Goal: Information Seeking & Learning: Learn about a topic

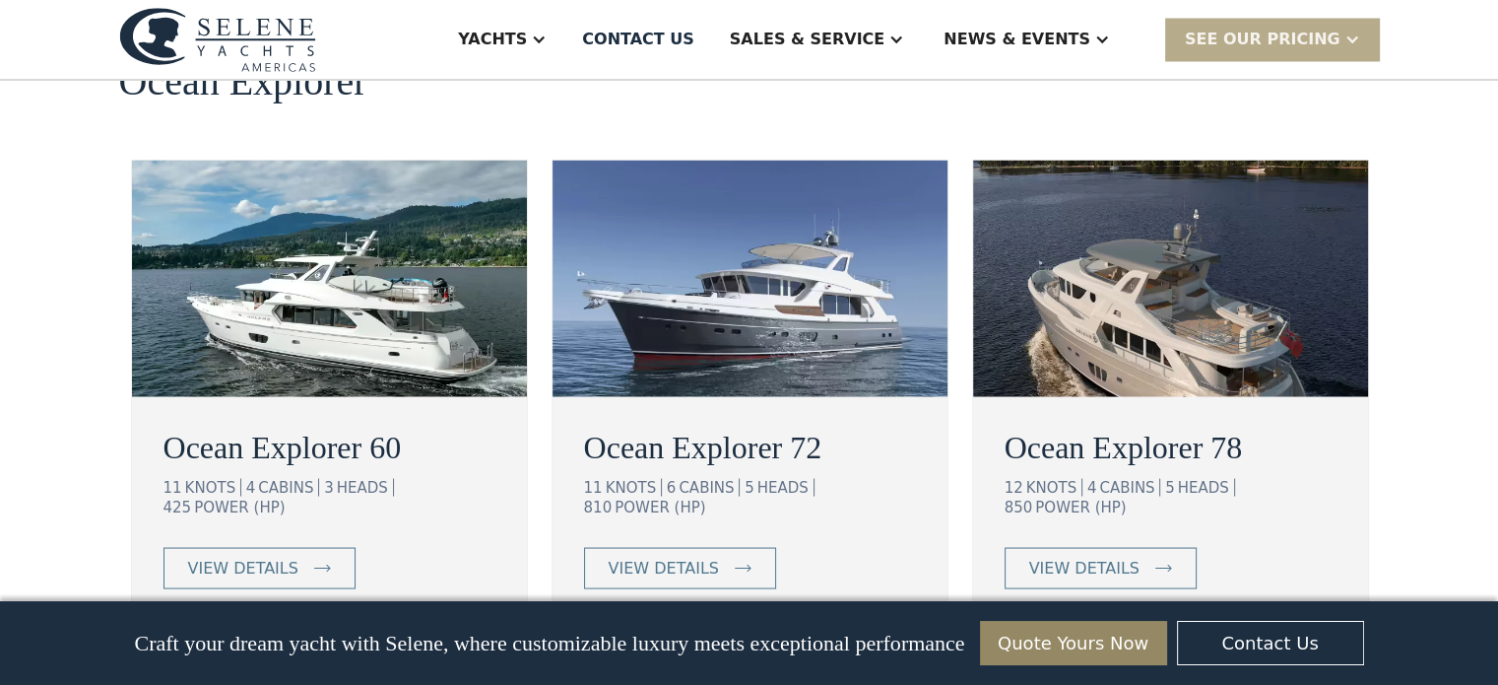
scroll to position [3644, 0]
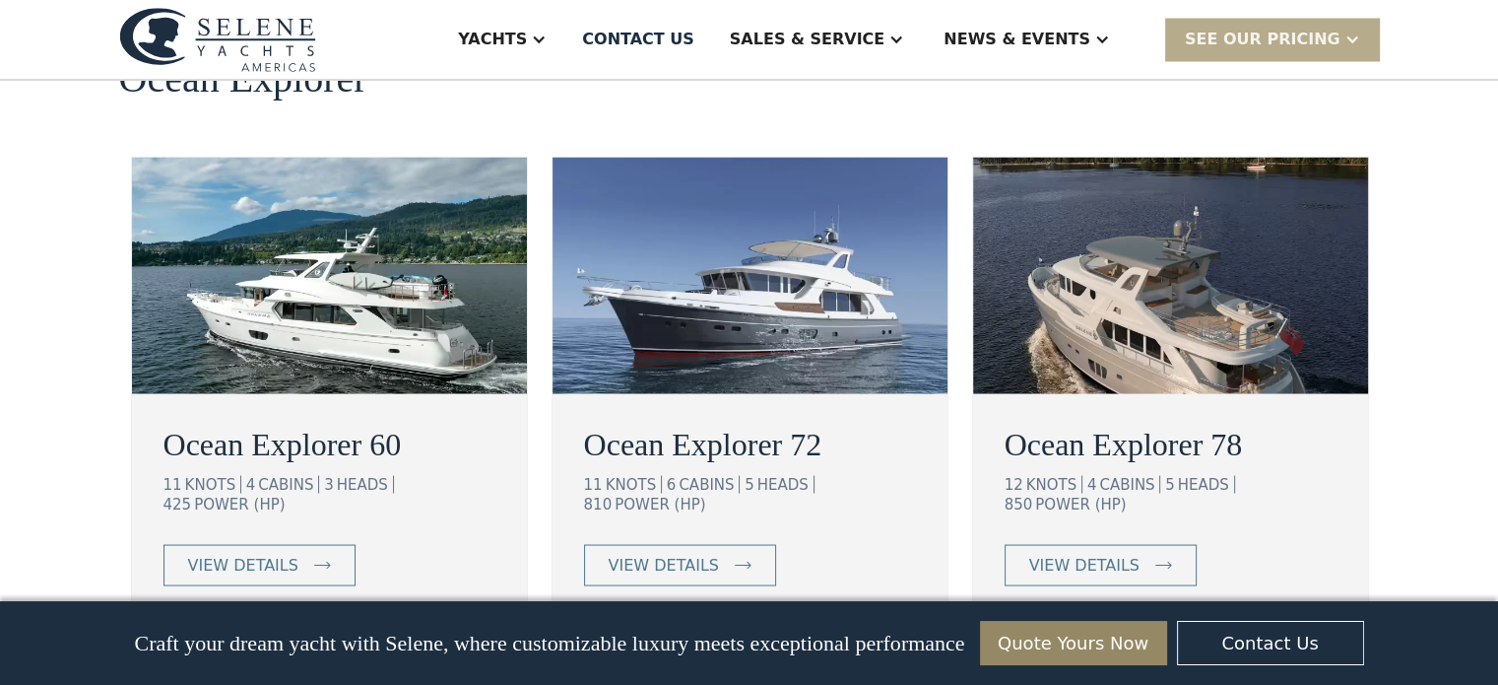
click at [751, 664] on link "View More" at bounding box center [749, 684] width 153 height 41
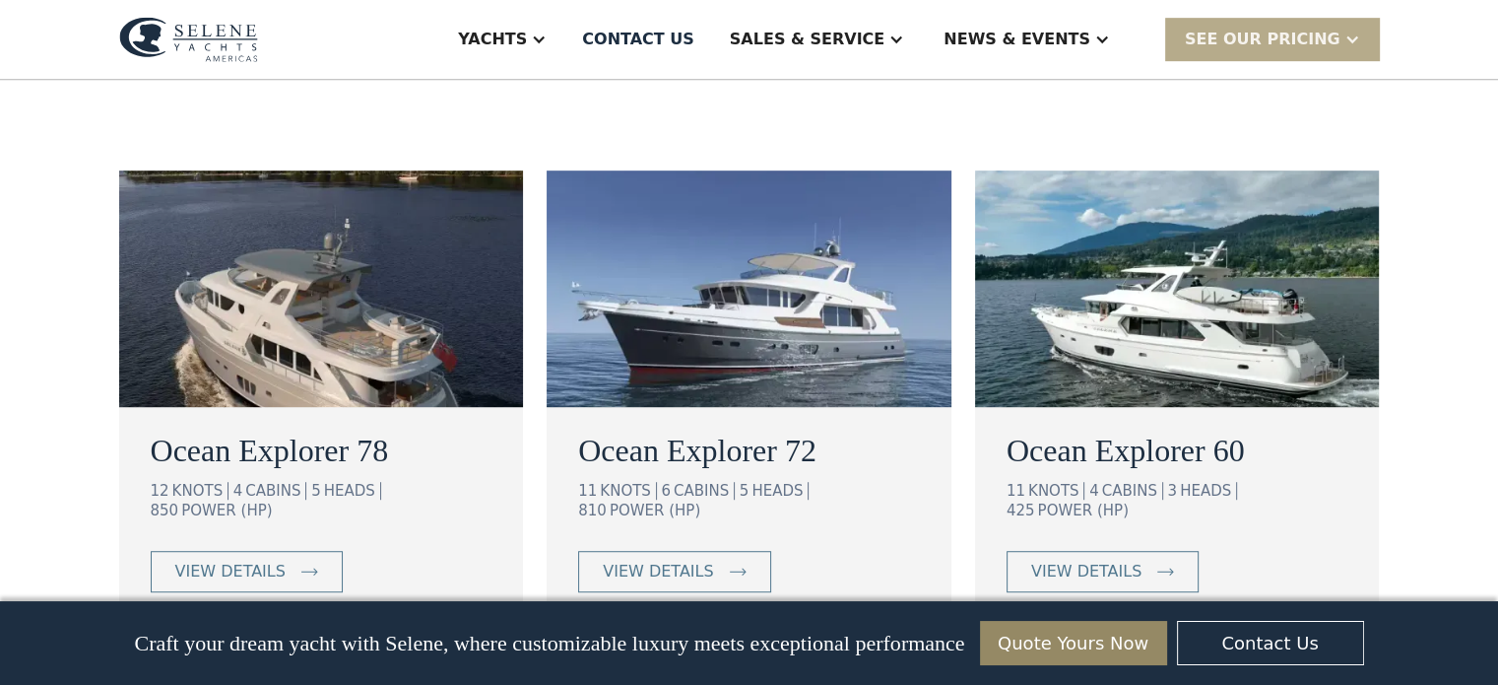
scroll to position [1083, 0]
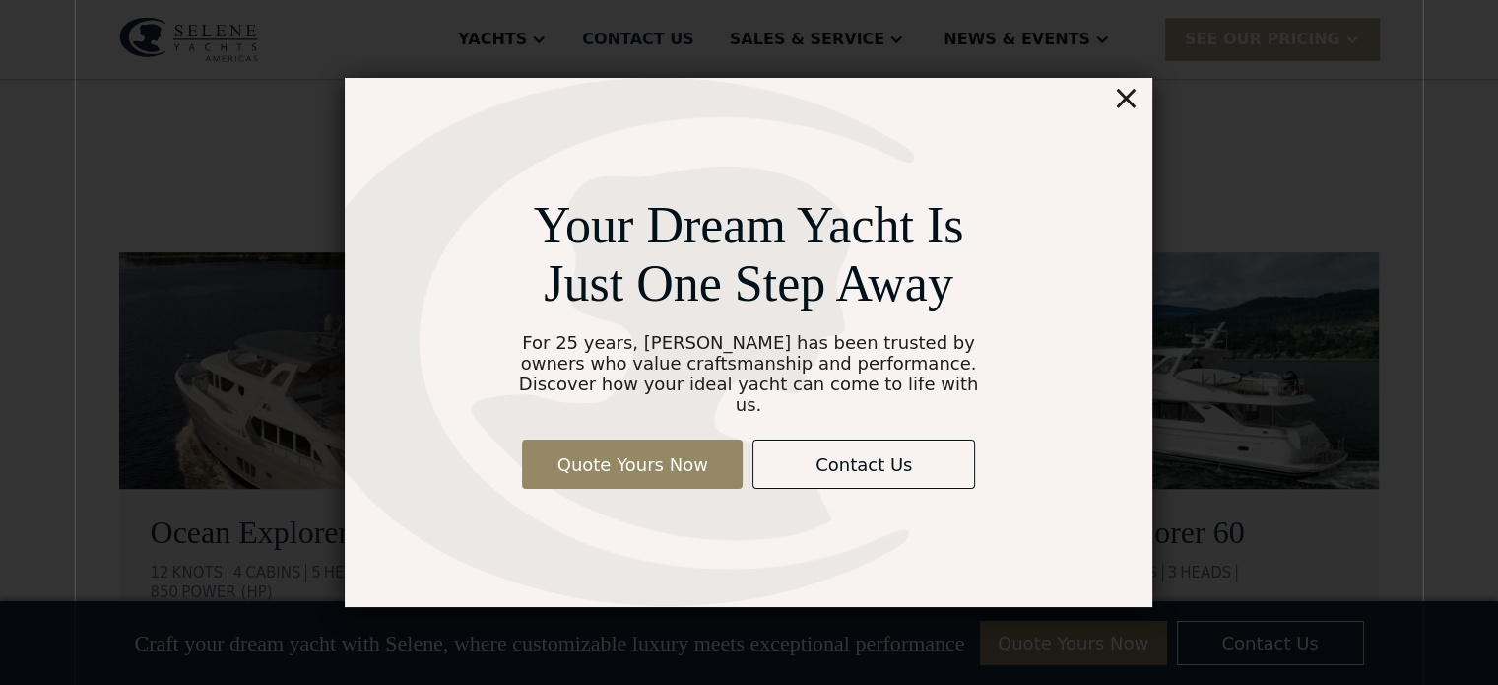
click at [1129, 108] on div "×" at bounding box center [1126, 97] width 29 height 39
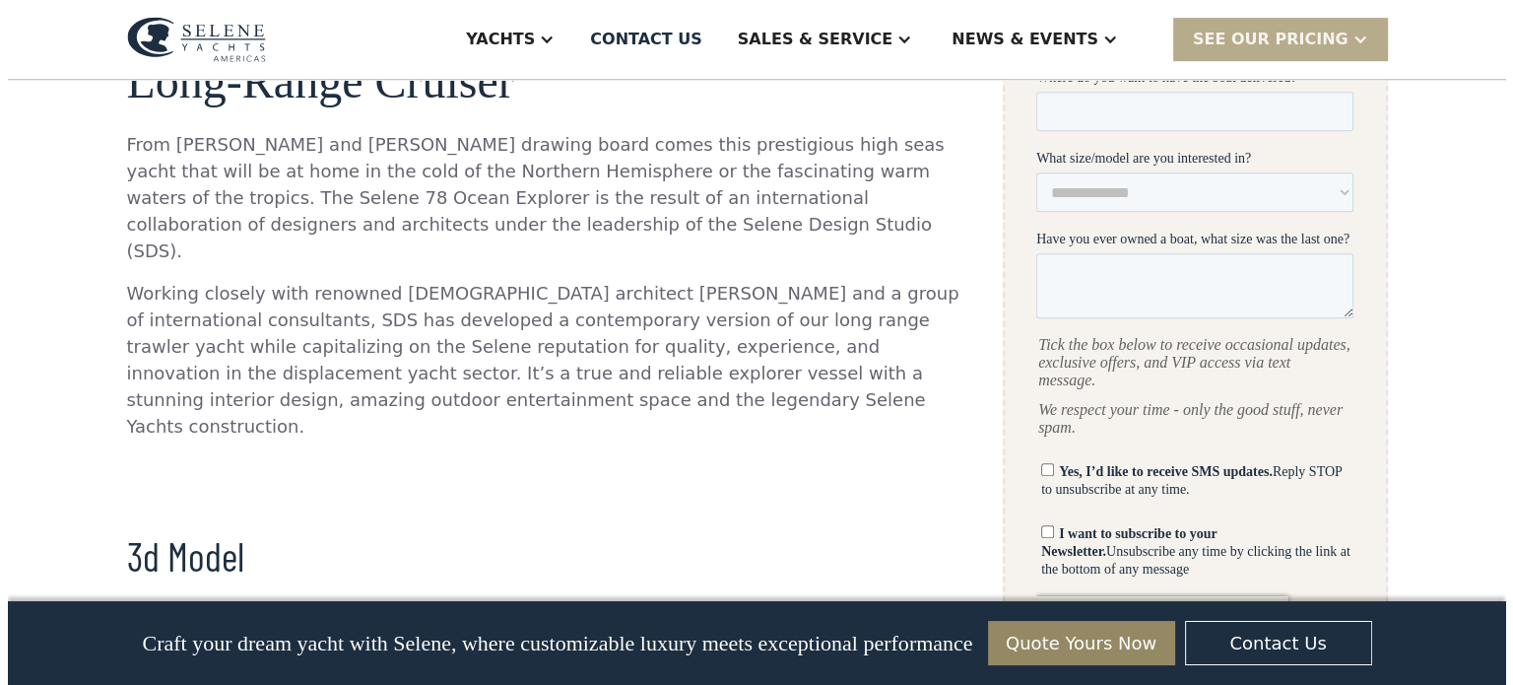
scroll to position [295, 0]
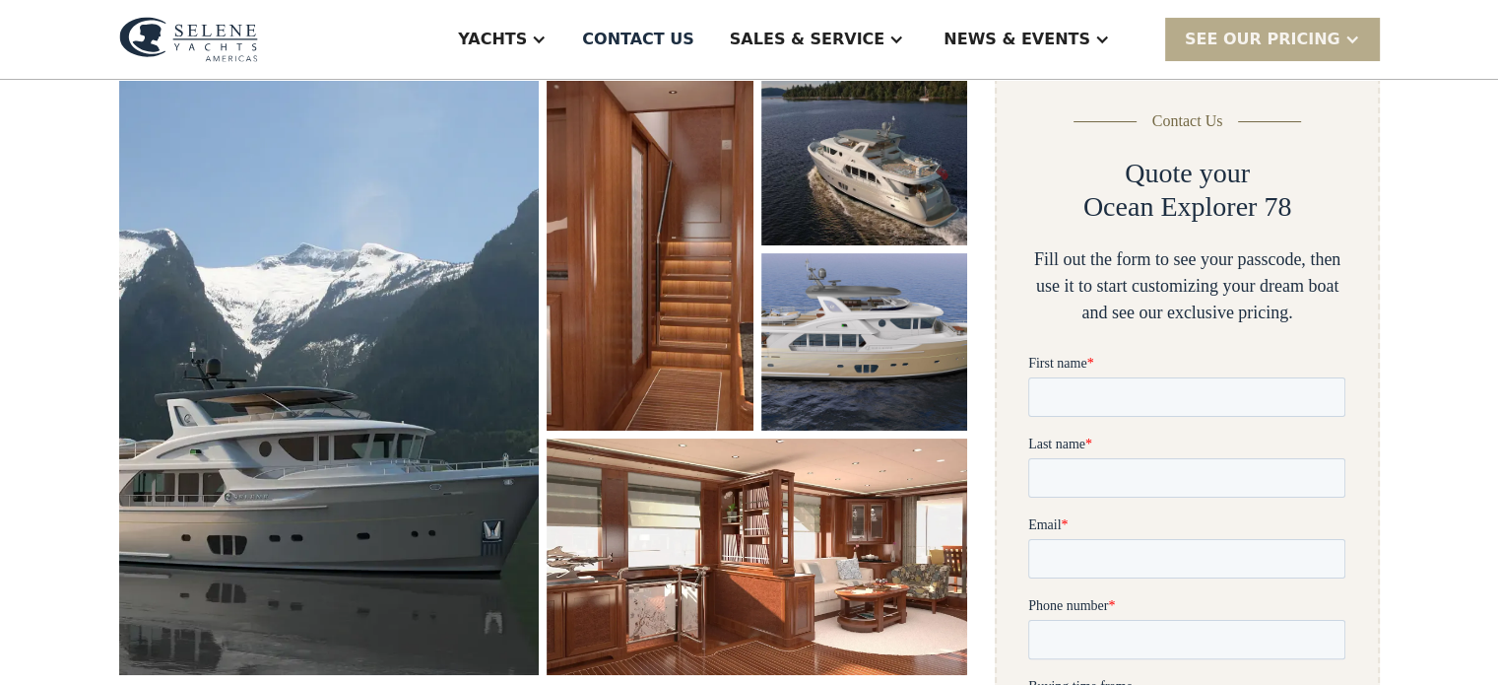
click at [341, 380] on img "open lightbox" at bounding box center [329, 371] width 421 height 606
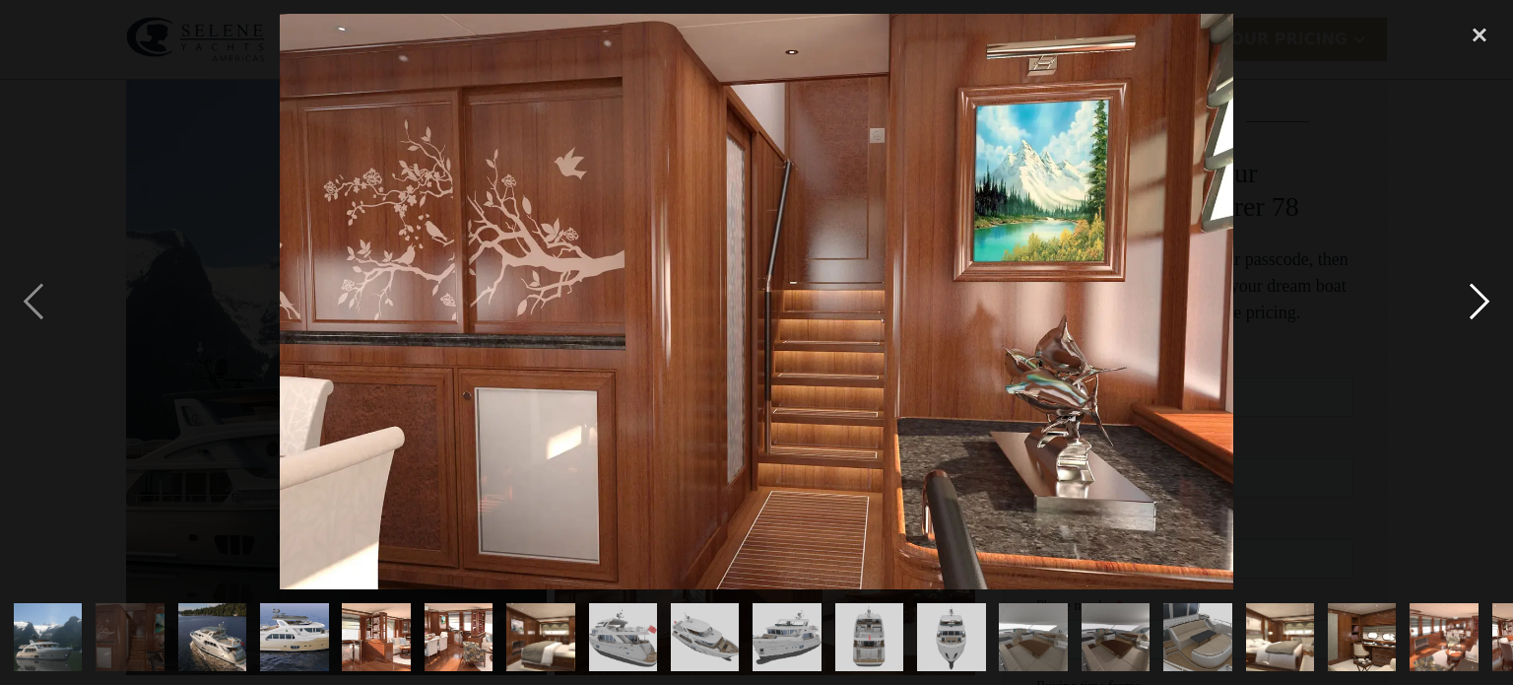
click at [1480, 304] on div "next image" at bounding box center [1479, 301] width 67 height 575
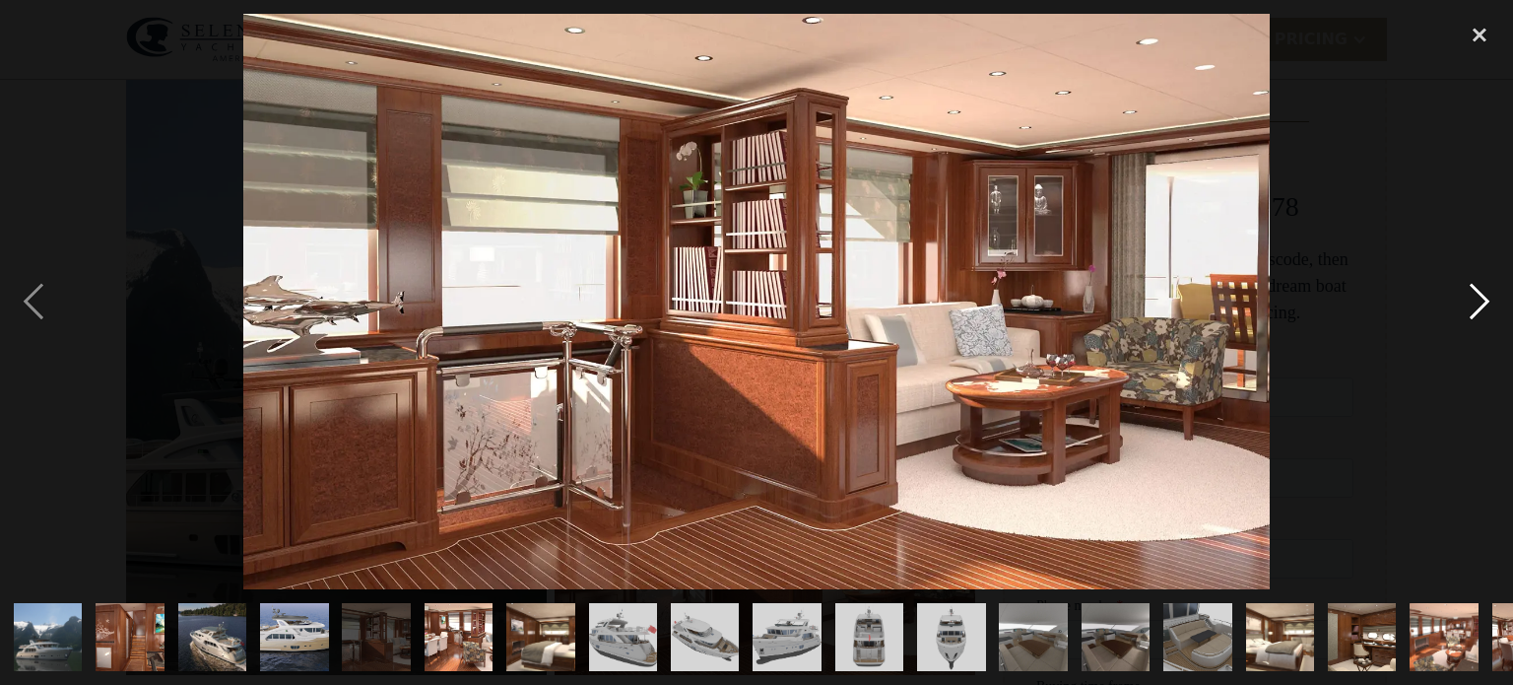
click at [1477, 300] on div "next image" at bounding box center [1479, 301] width 67 height 575
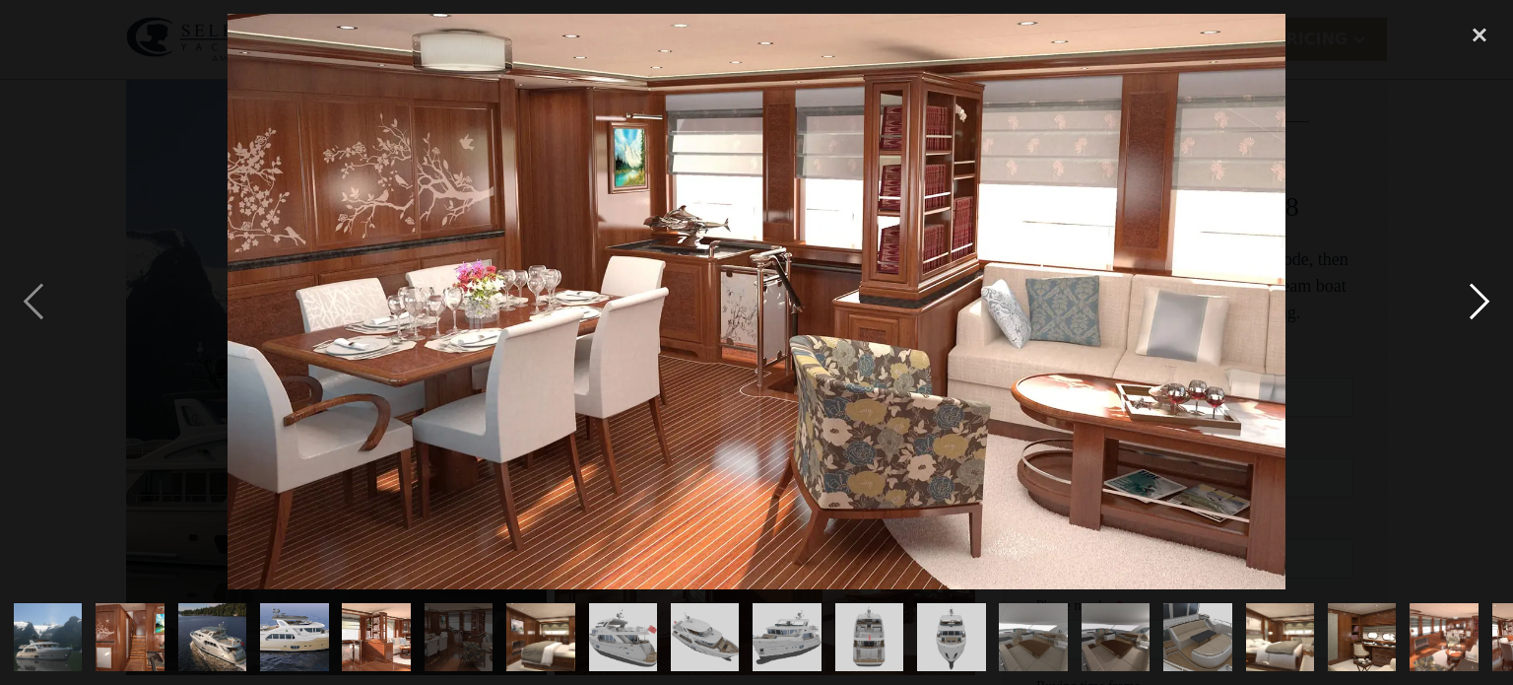
click at [1477, 300] on div "next image" at bounding box center [1479, 301] width 67 height 575
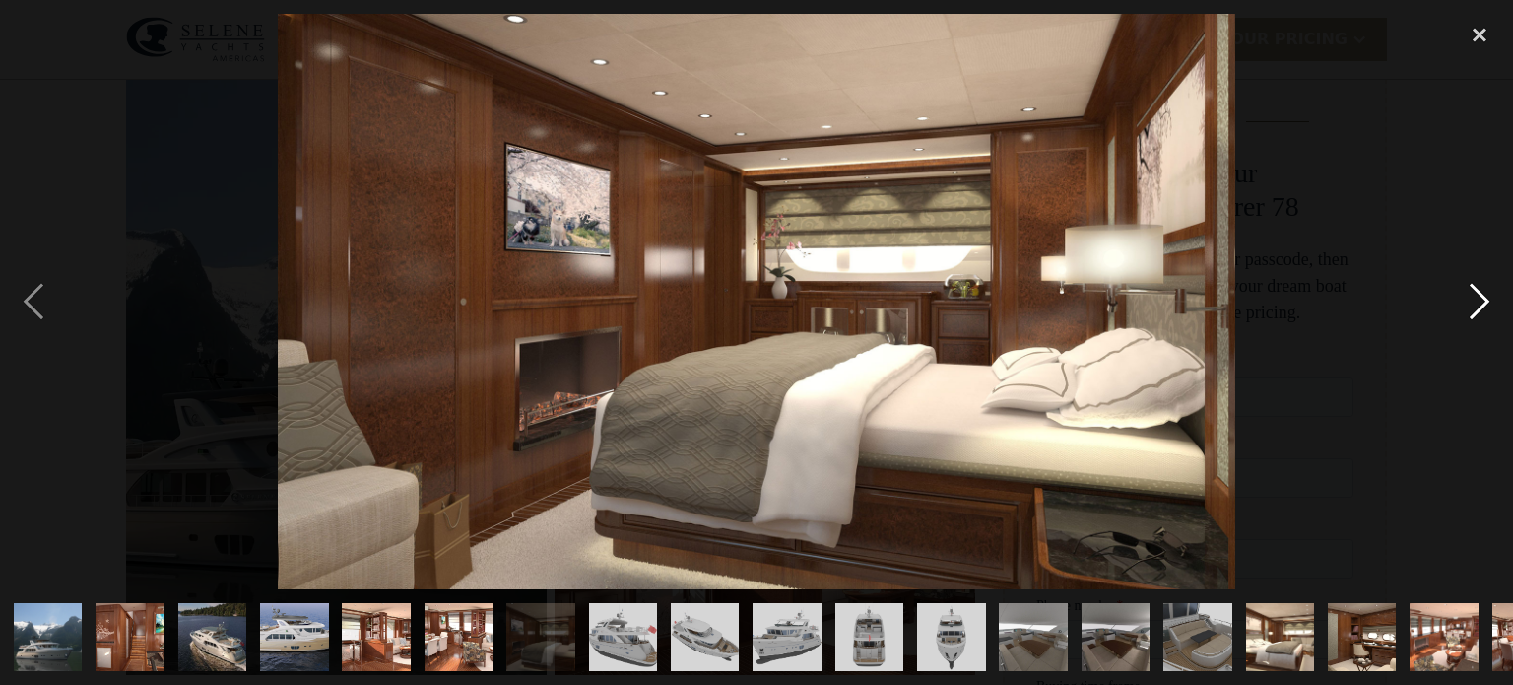
click at [1477, 300] on div "next image" at bounding box center [1479, 301] width 67 height 575
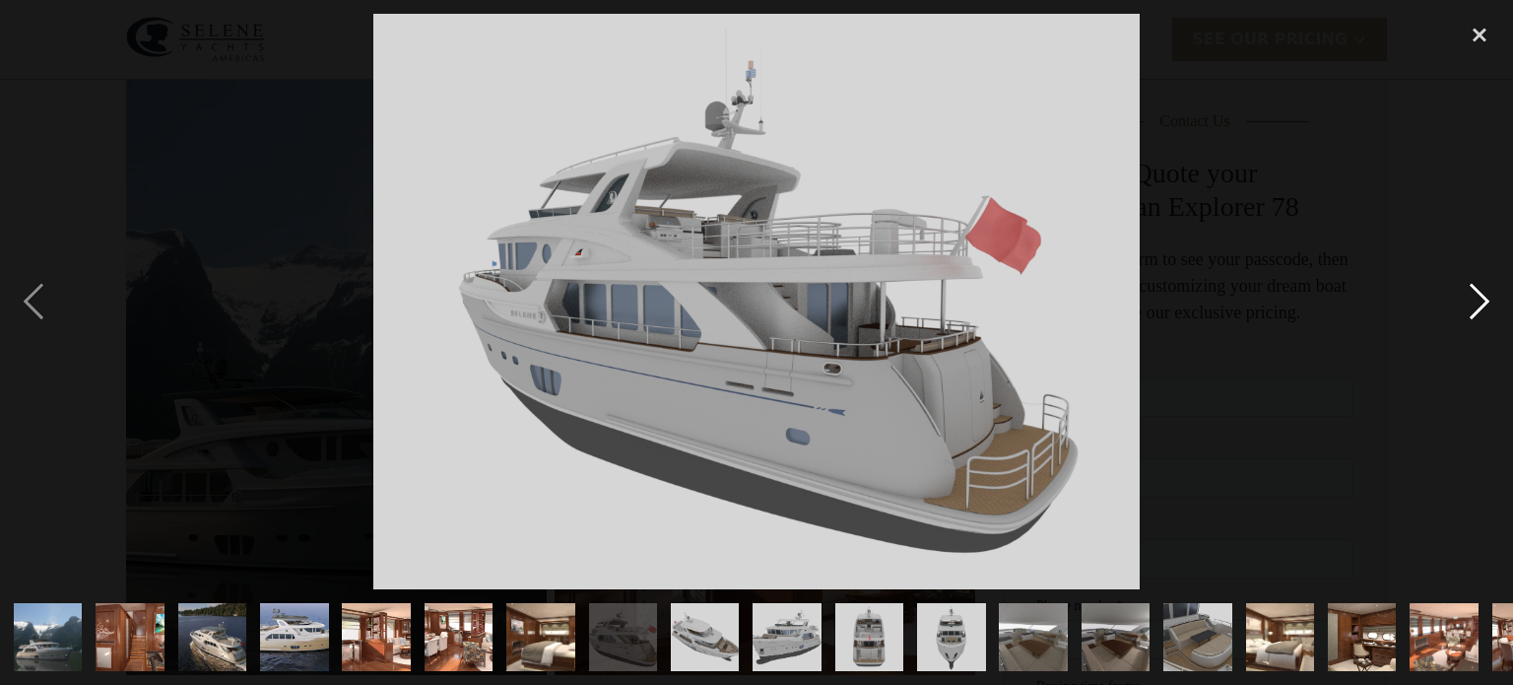
click at [1477, 300] on div "next image" at bounding box center [1479, 301] width 67 height 575
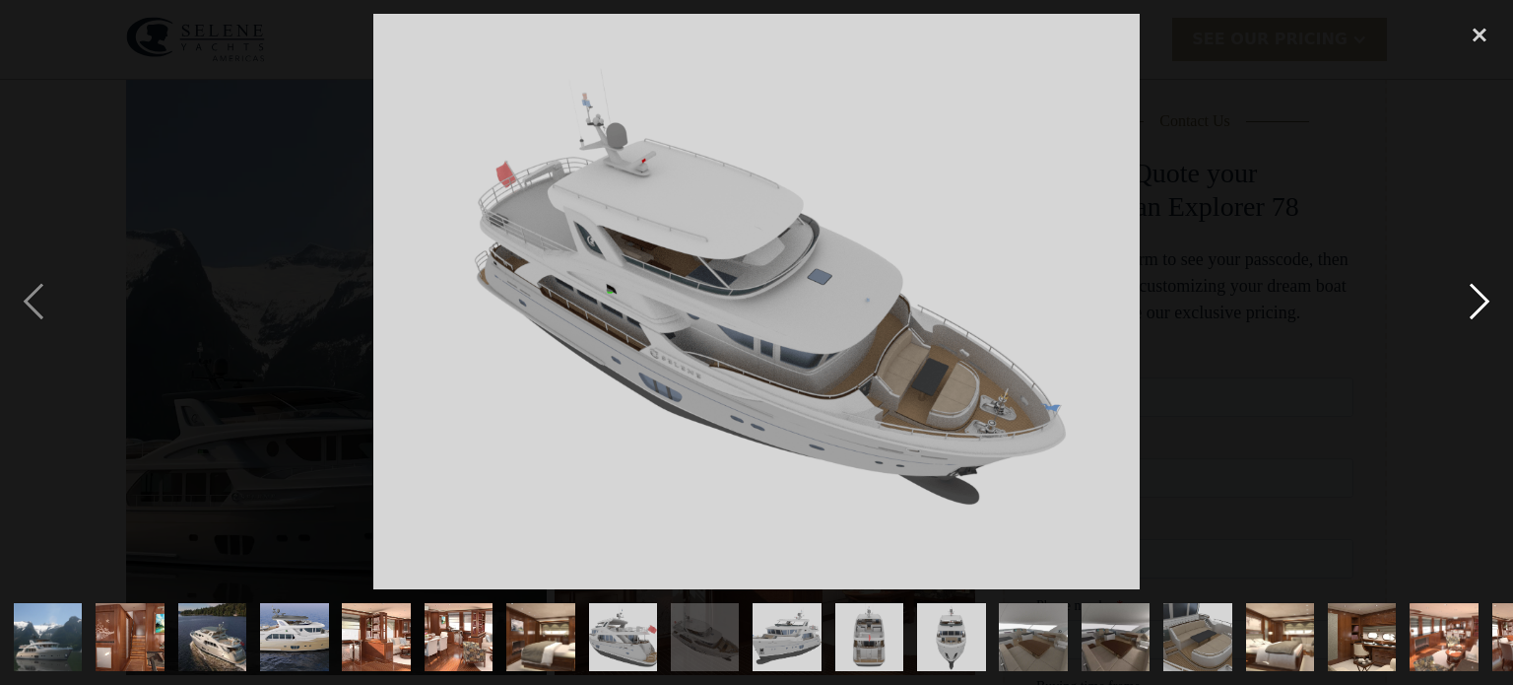
click at [1477, 300] on div "next image" at bounding box center [1479, 301] width 67 height 575
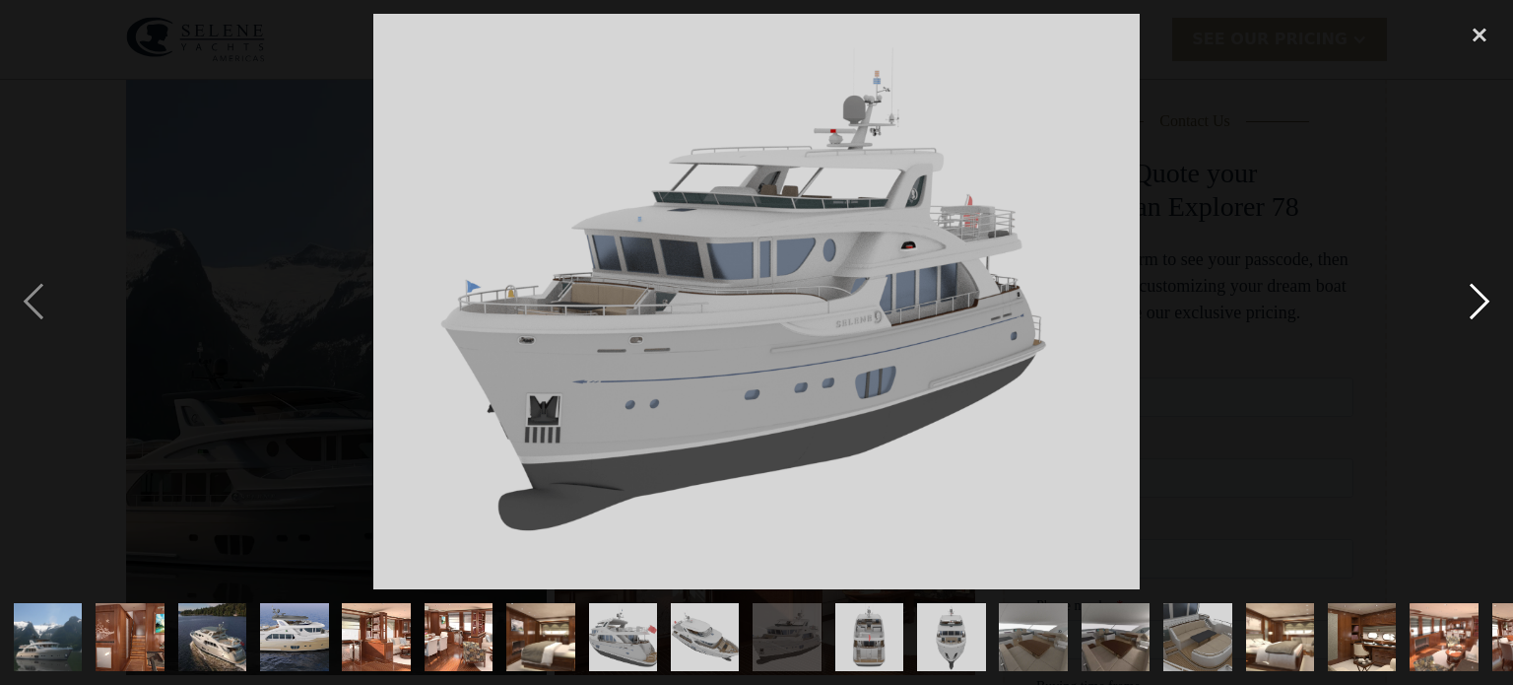
click at [1477, 299] on div "next image" at bounding box center [1479, 301] width 67 height 575
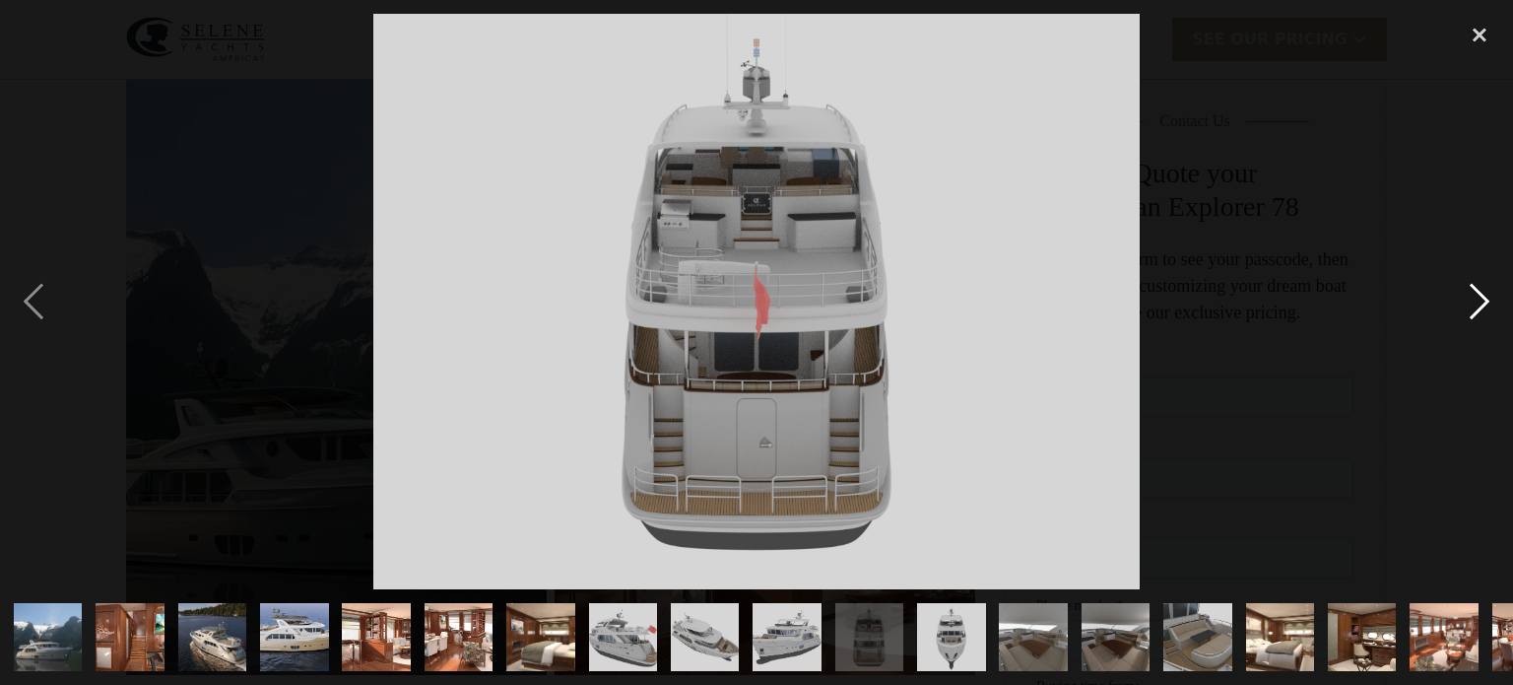
click at [1477, 298] on div "next image" at bounding box center [1479, 301] width 67 height 575
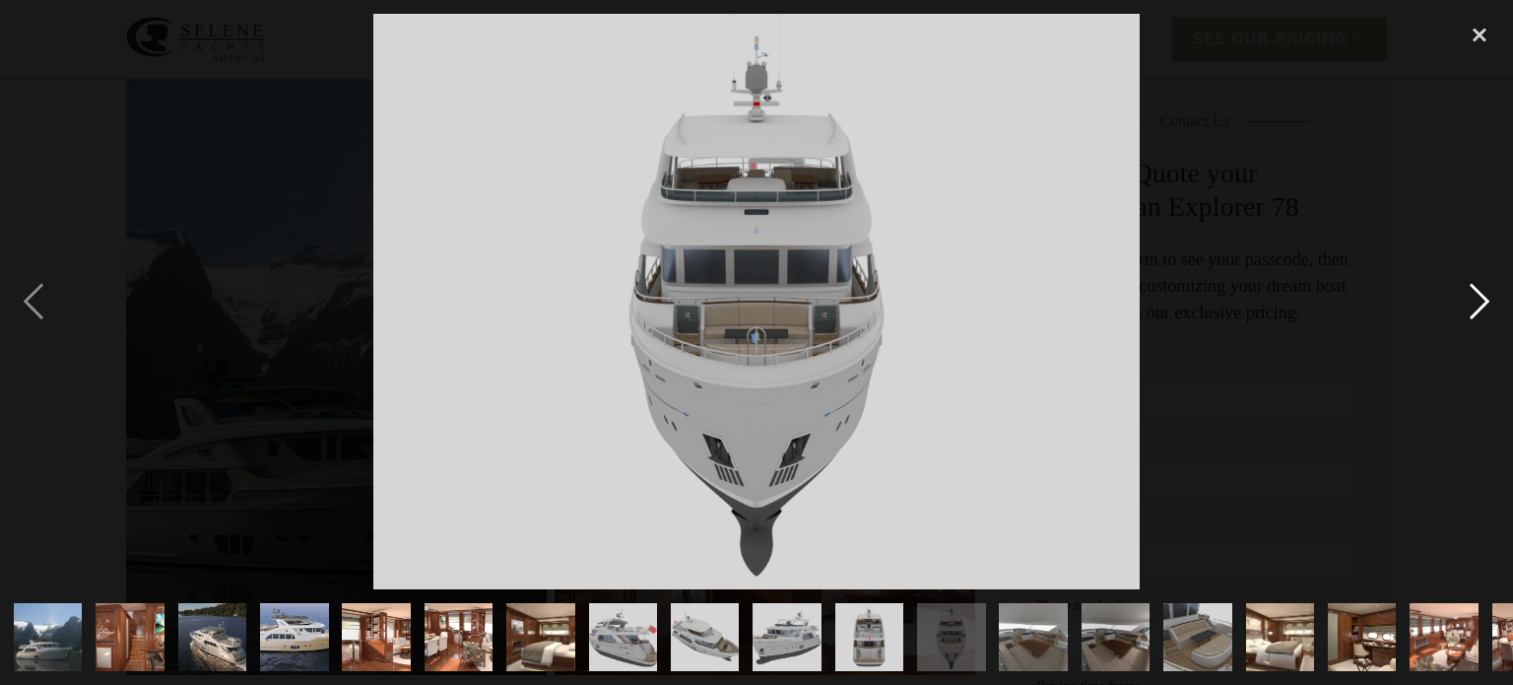
click at [1477, 298] on div "next image" at bounding box center [1479, 301] width 67 height 575
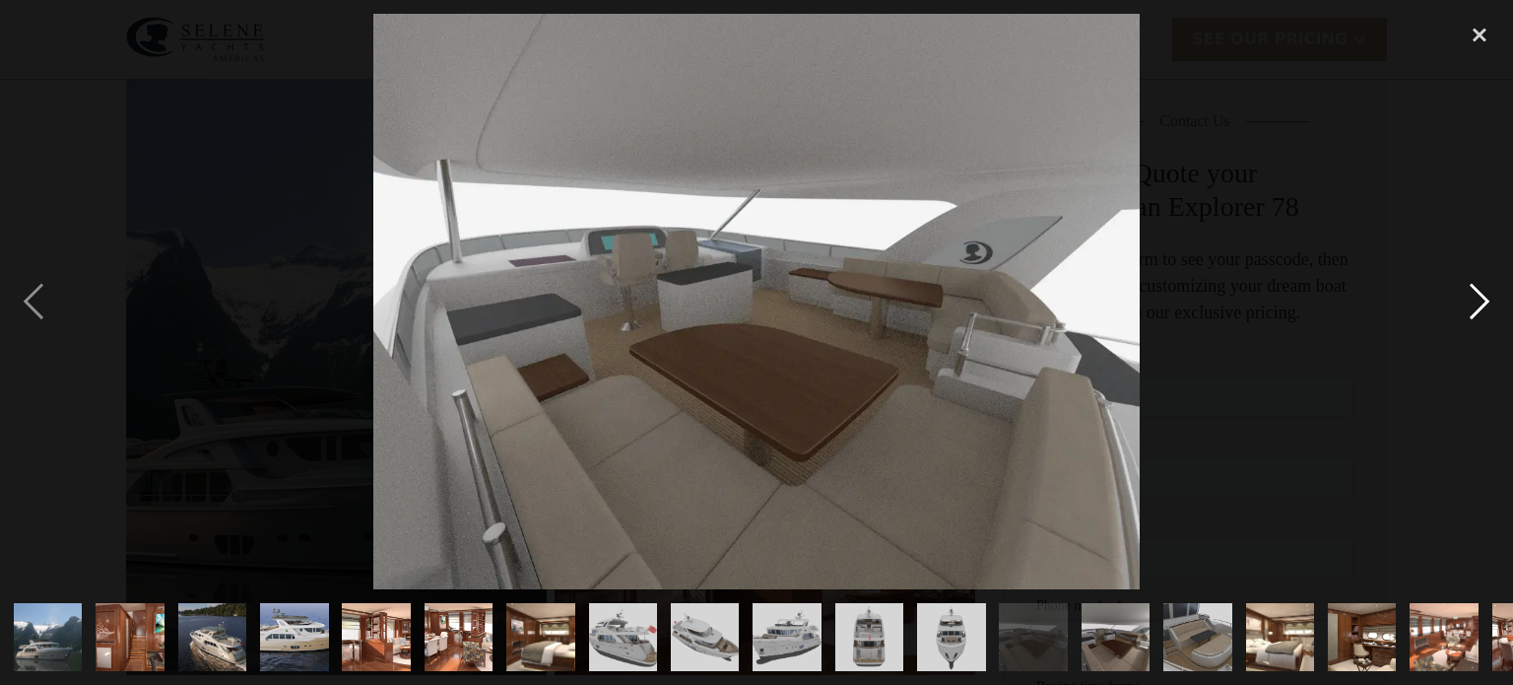
click at [1477, 298] on div "next image" at bounding box center [1479, 301] width 67 height 575
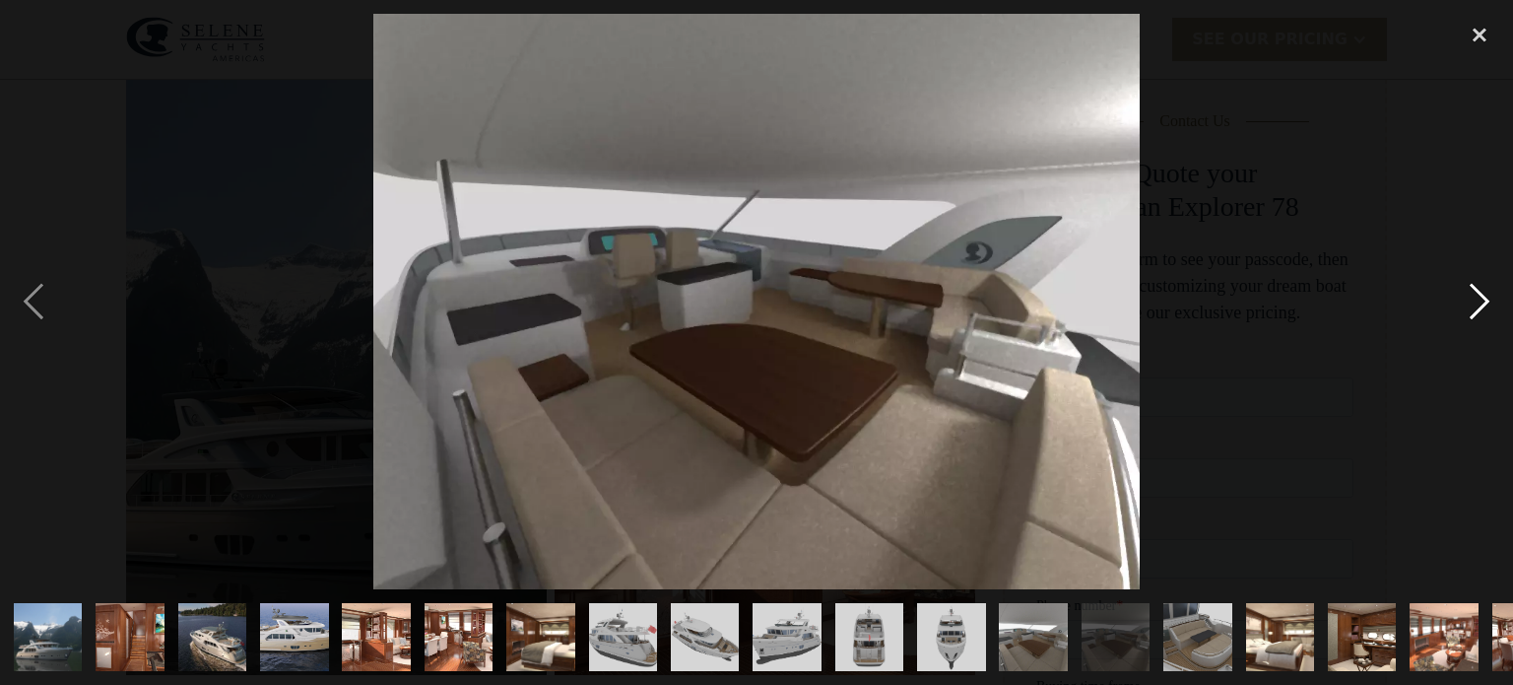
click at [1477, 298] on div "next image" at bounding box center [1479, 301] width 67 height 575
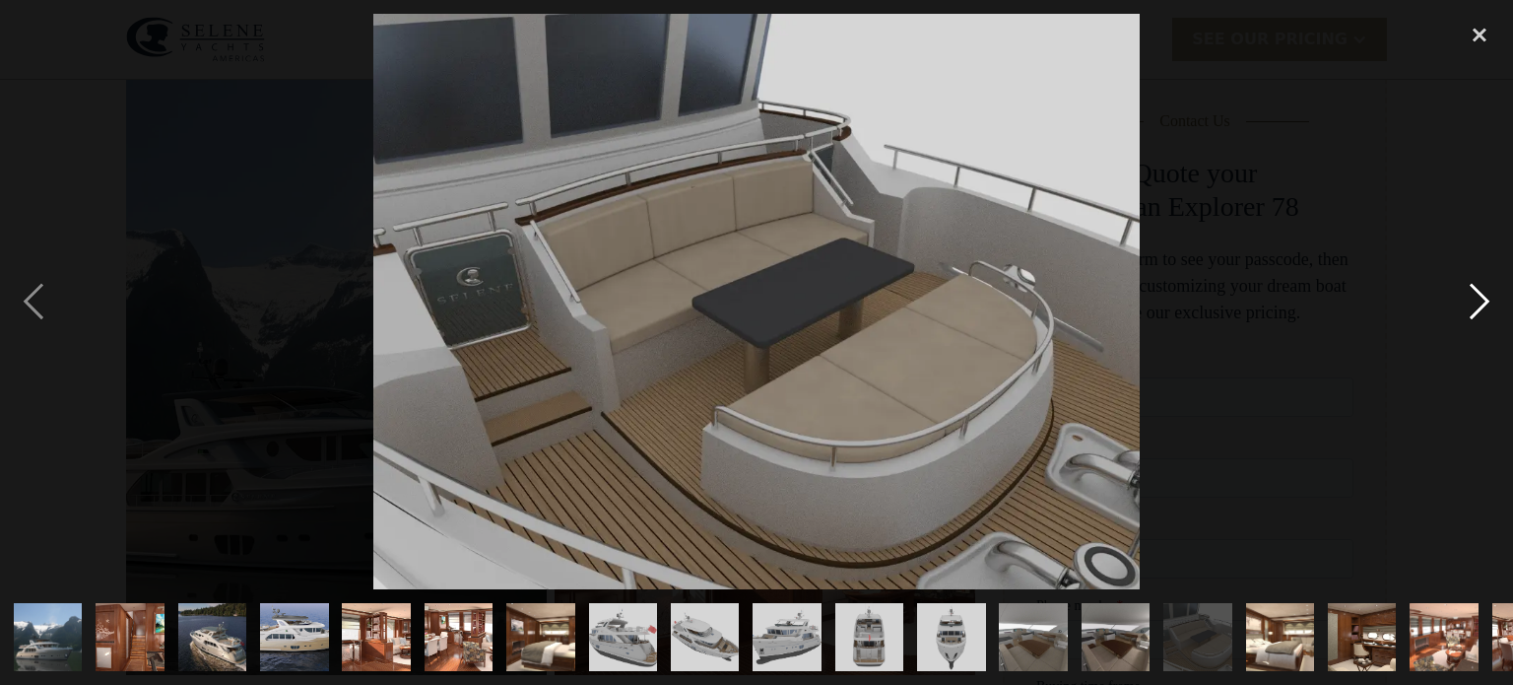
click at [1477, 298] on div "next image" at bounding box center [1479, 301] width 67 height 575
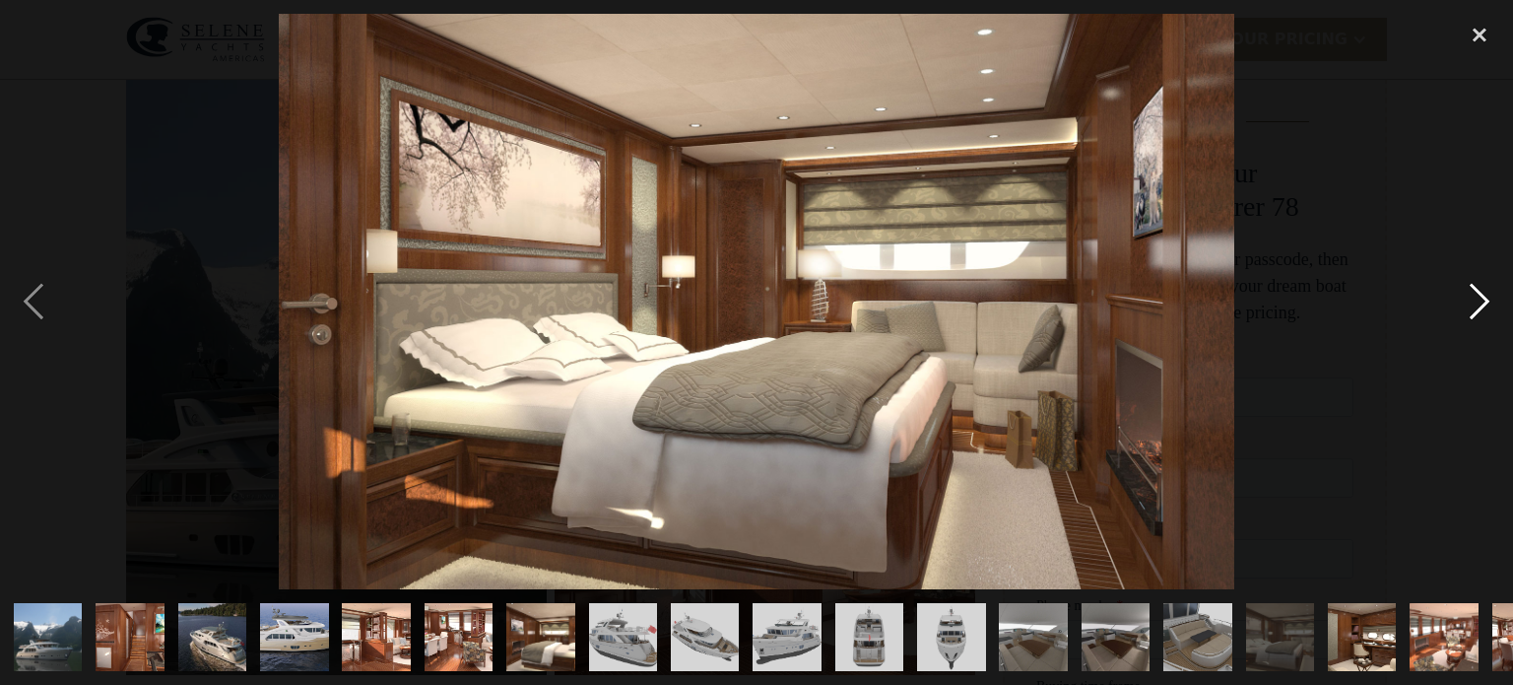
click at [1477, 298] on div "next image" at bounding box center [1479, 301] width 67 height 575
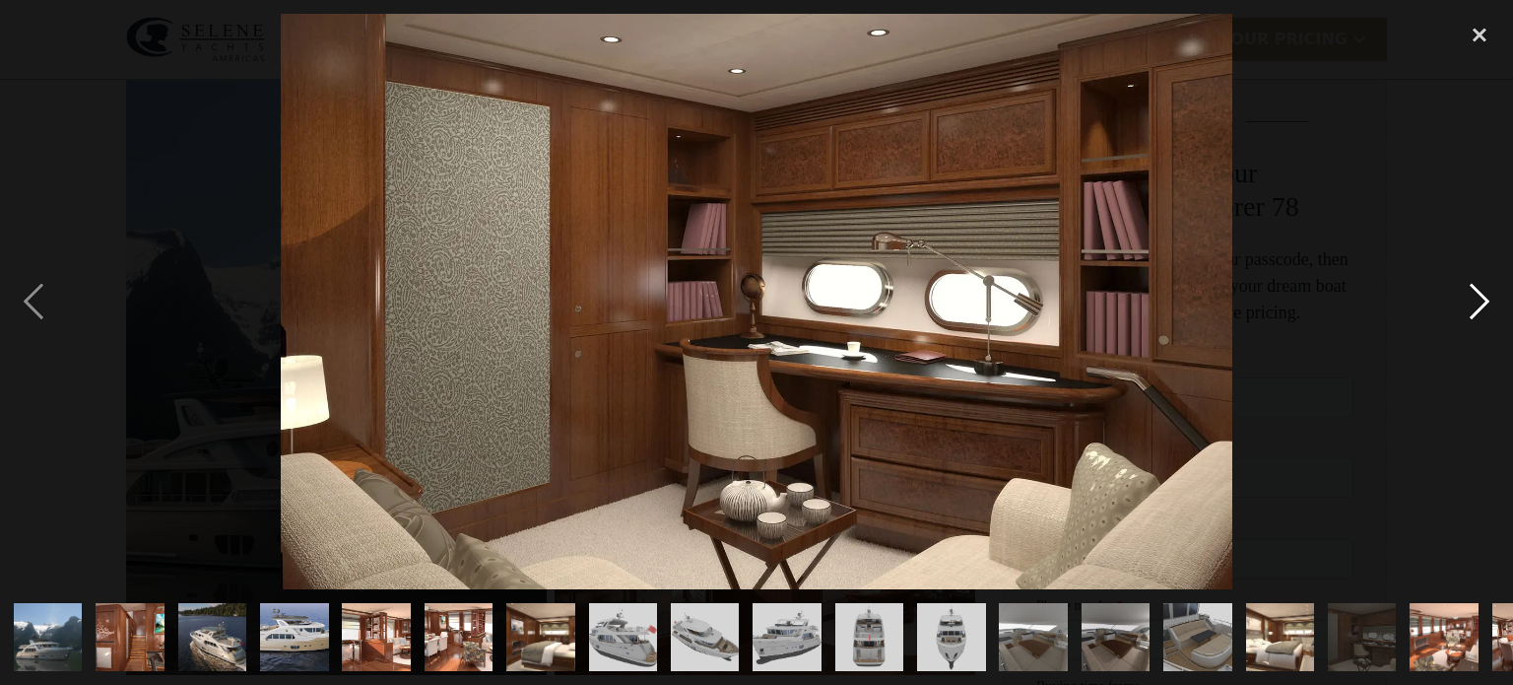
click at [1477, 298] on div "next image" at bounding box center [1479, 301] width 67 height 575
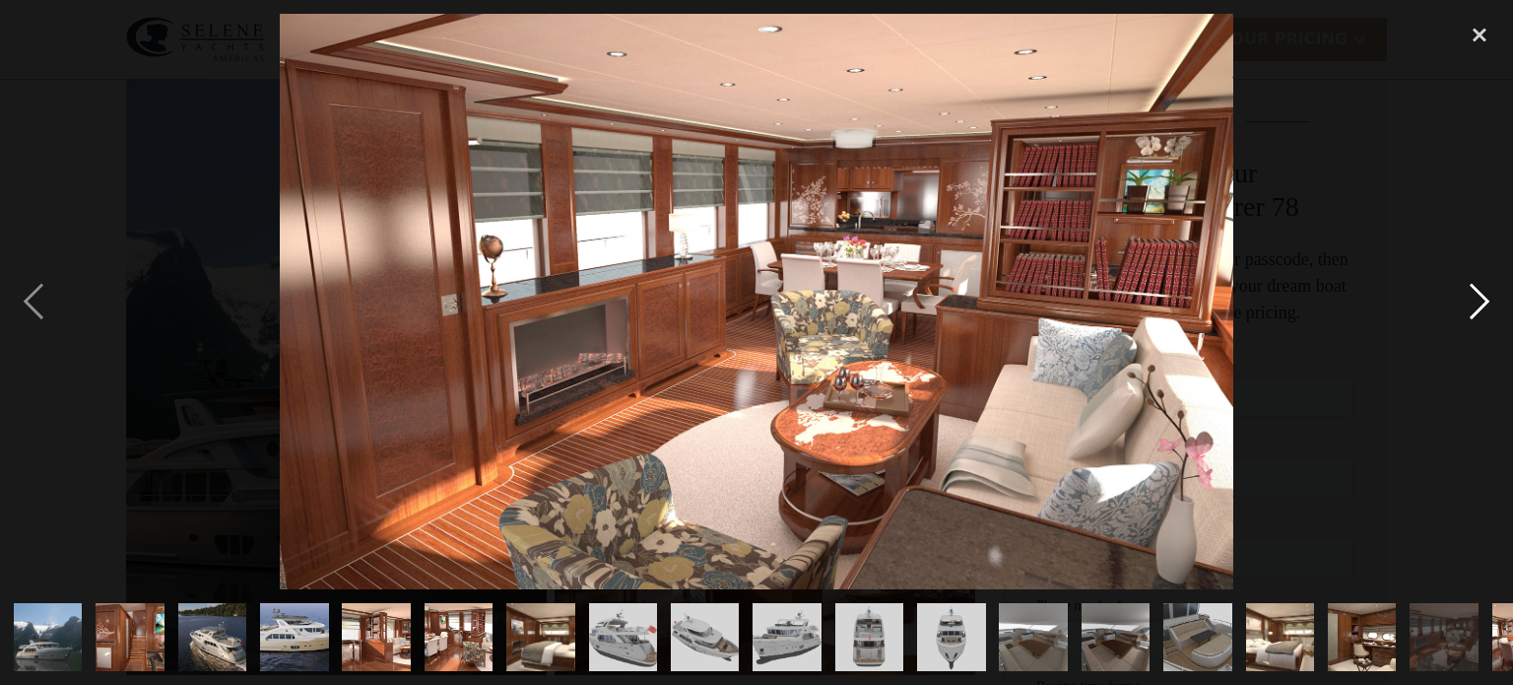
click at [1477, 298] on div "next image" at bounding box center [1479, 301] width 67 height 575
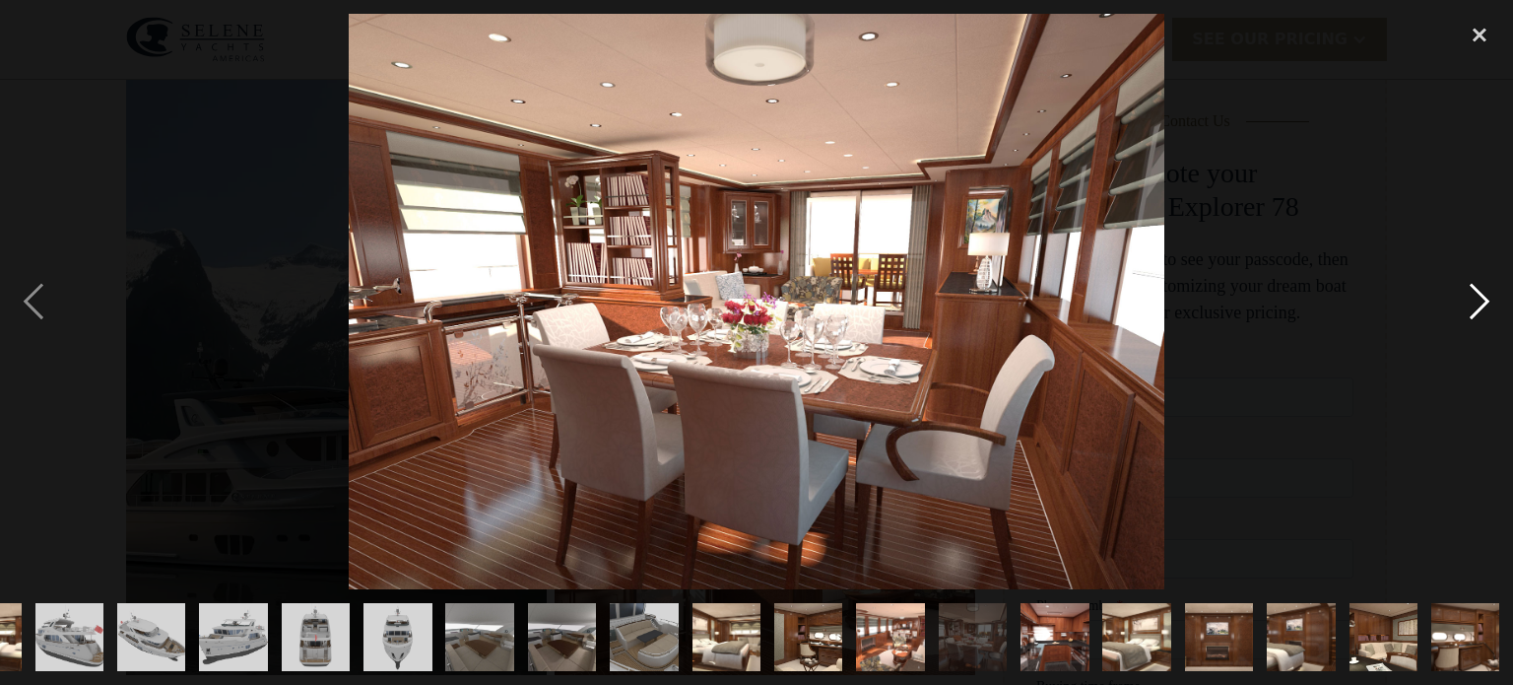
scroll to position [0, 555]
click at [1477, 298] on div "next image" at bounding box center [1479, 301] width 67 height 575
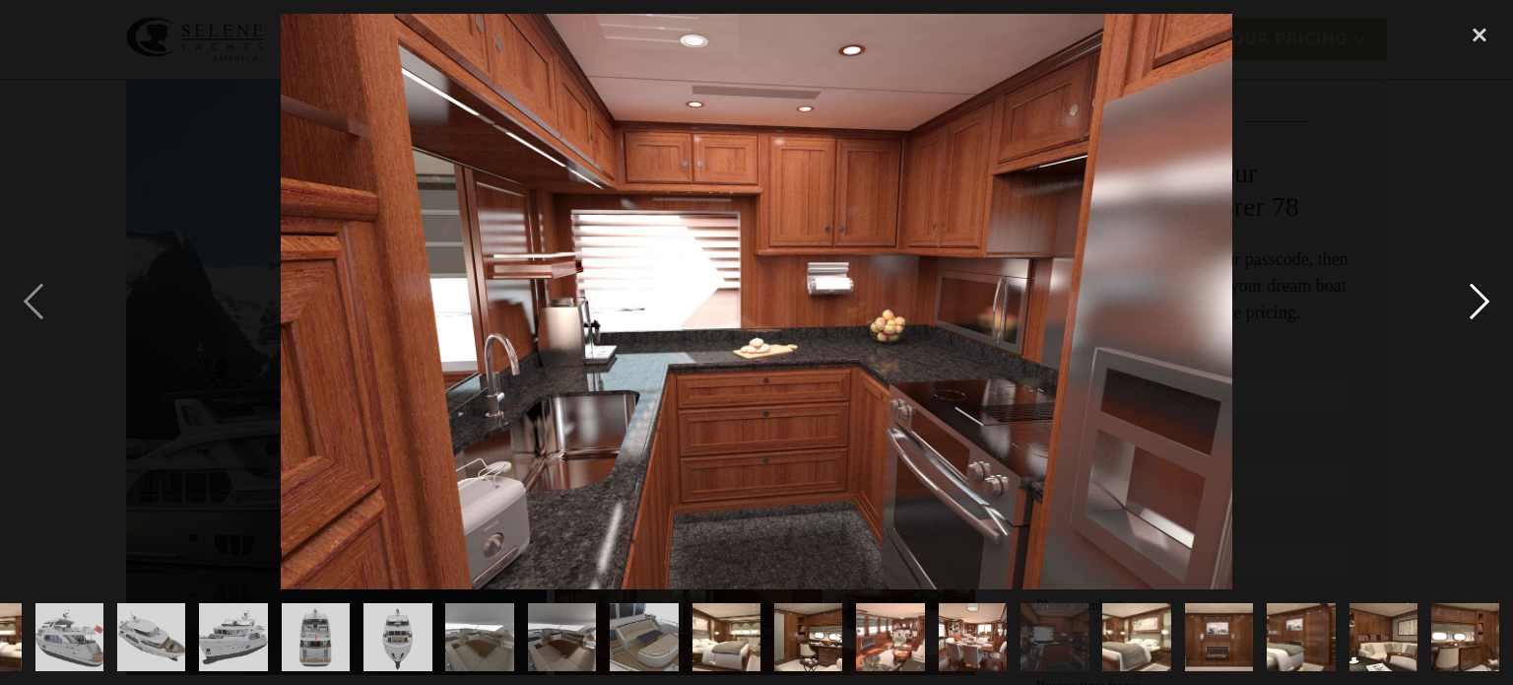
click at [1477, 298] on div "next image" at bounding box center [1479, 301] width 67 height 575
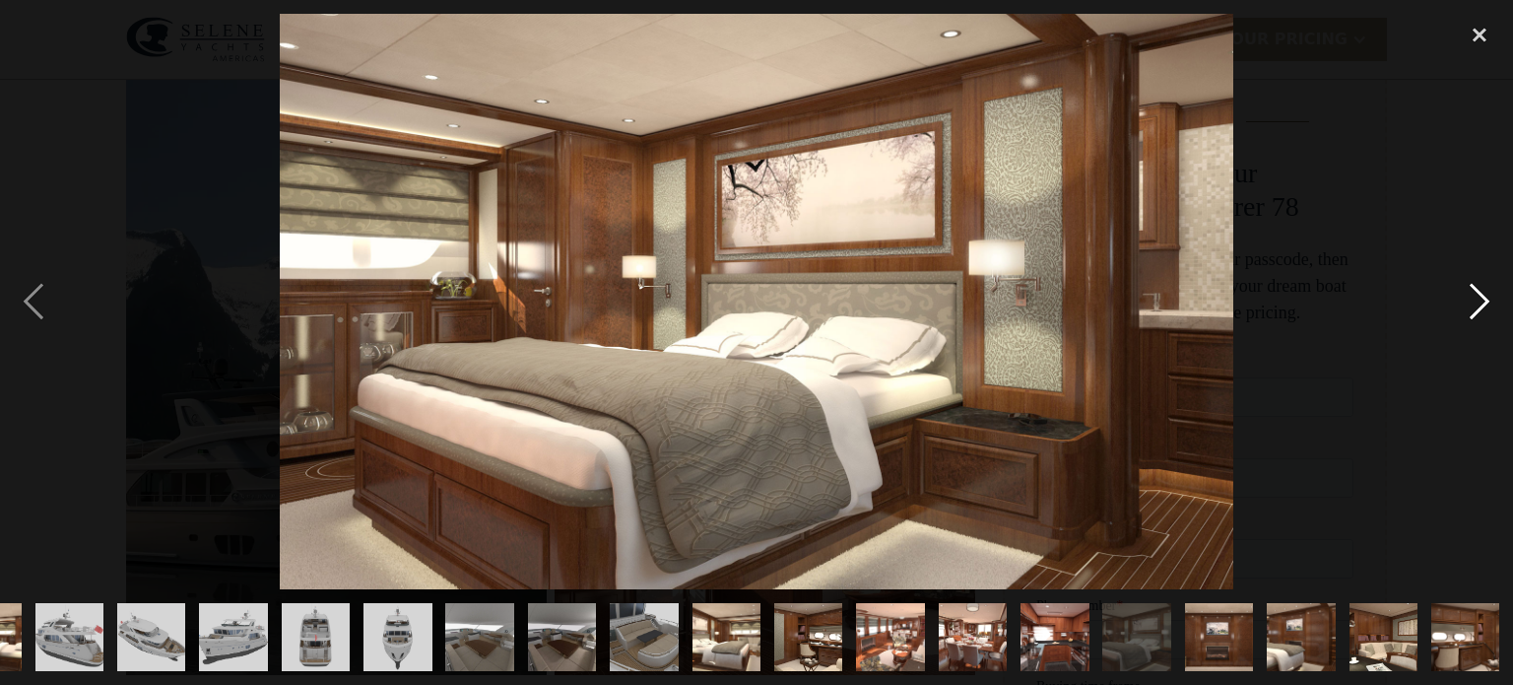
click at [1477, 298] on div "next image" at bounding box center [1479, 301] width 67 height 575
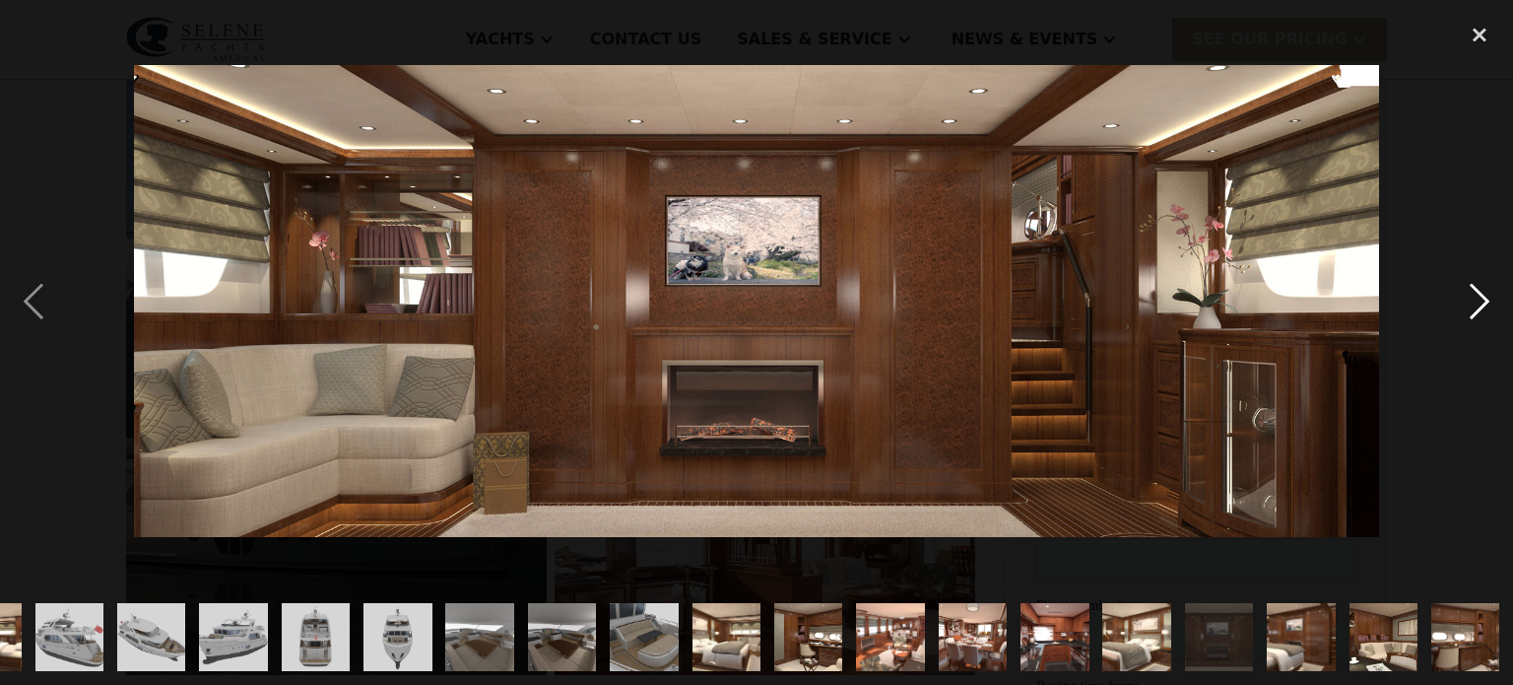
click at [1477, 298] on div "next image" at bounding box center [1479, 301] width 67 height 575
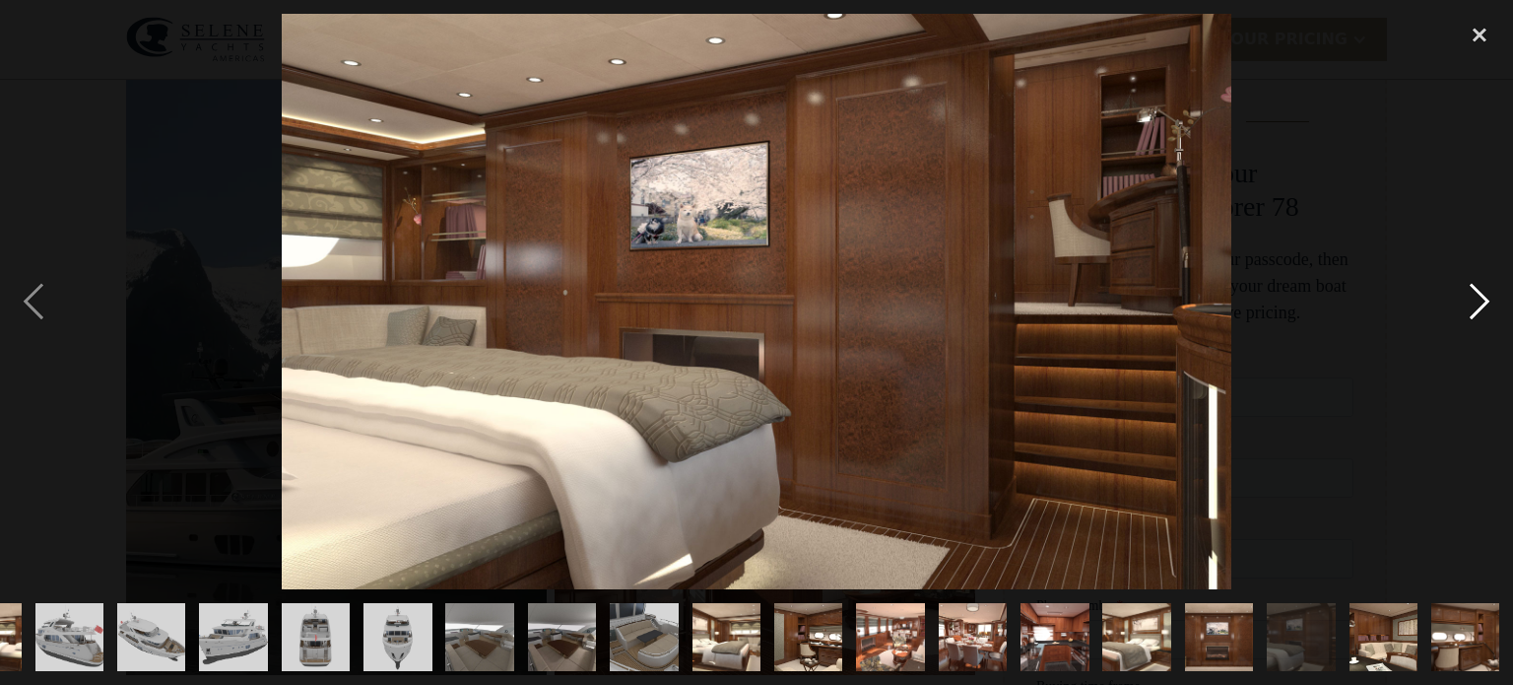
click at [1477, 298] on div "next image" at bounding box center [1479, 301] width 67 height 575
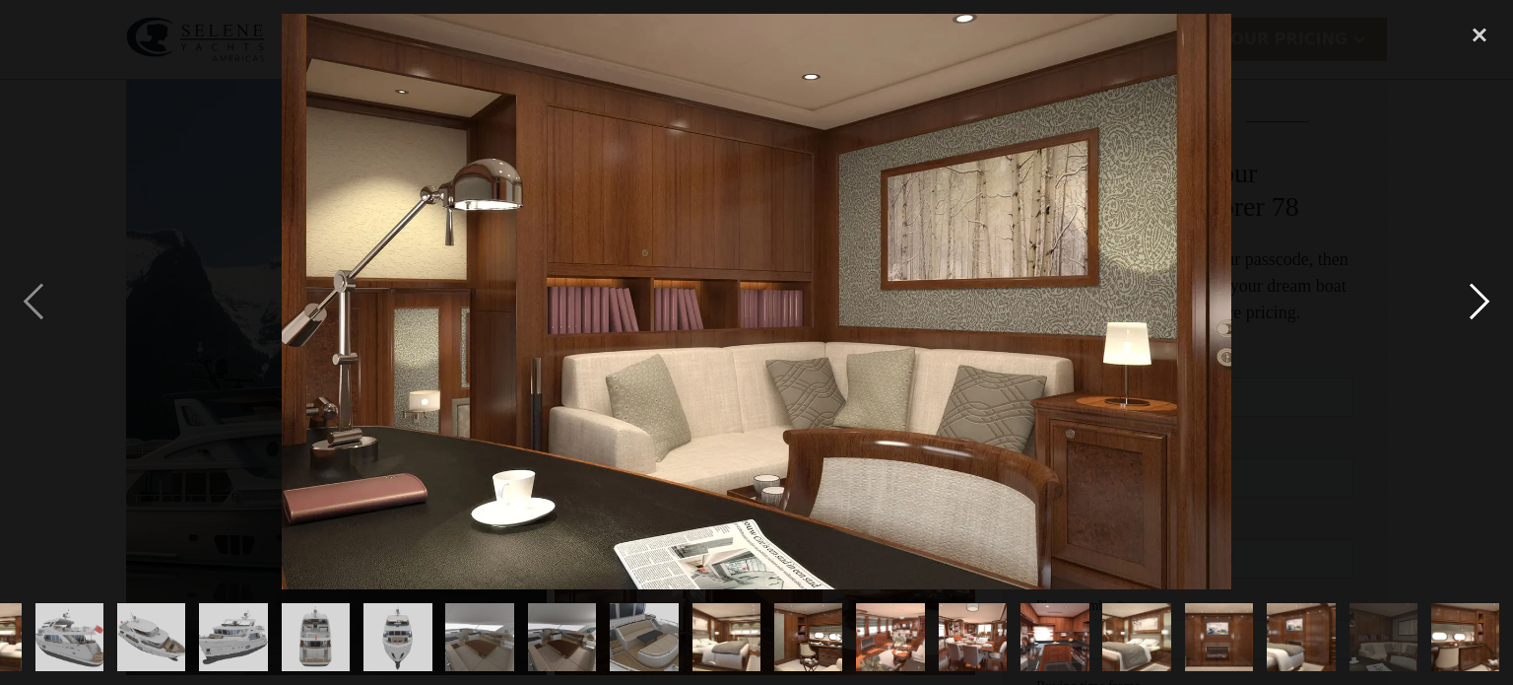
click at [1477, 298] on div "next image" at bounding box center [1479, 301] width 67 height 575
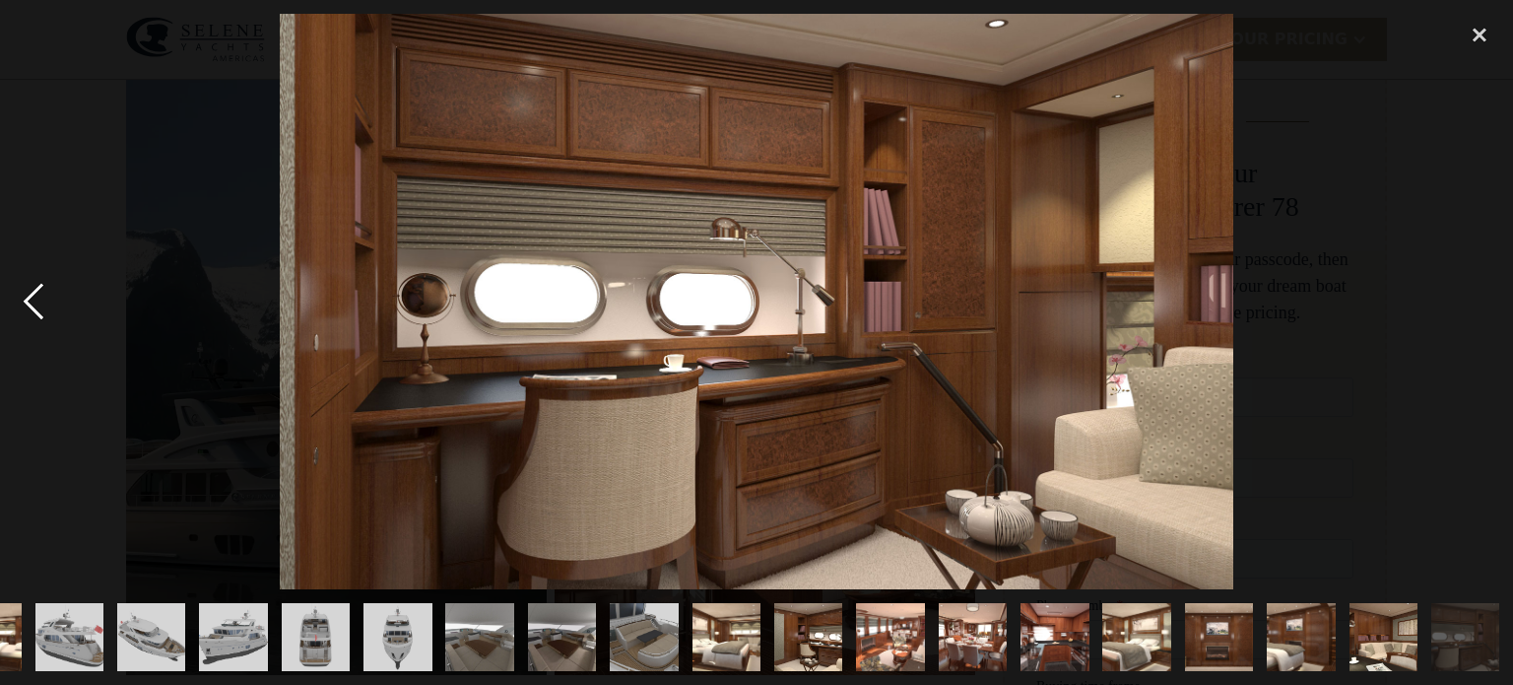
click at [31, 310] on div "previous image" at bounding box center [33, 301] width 67 height 575
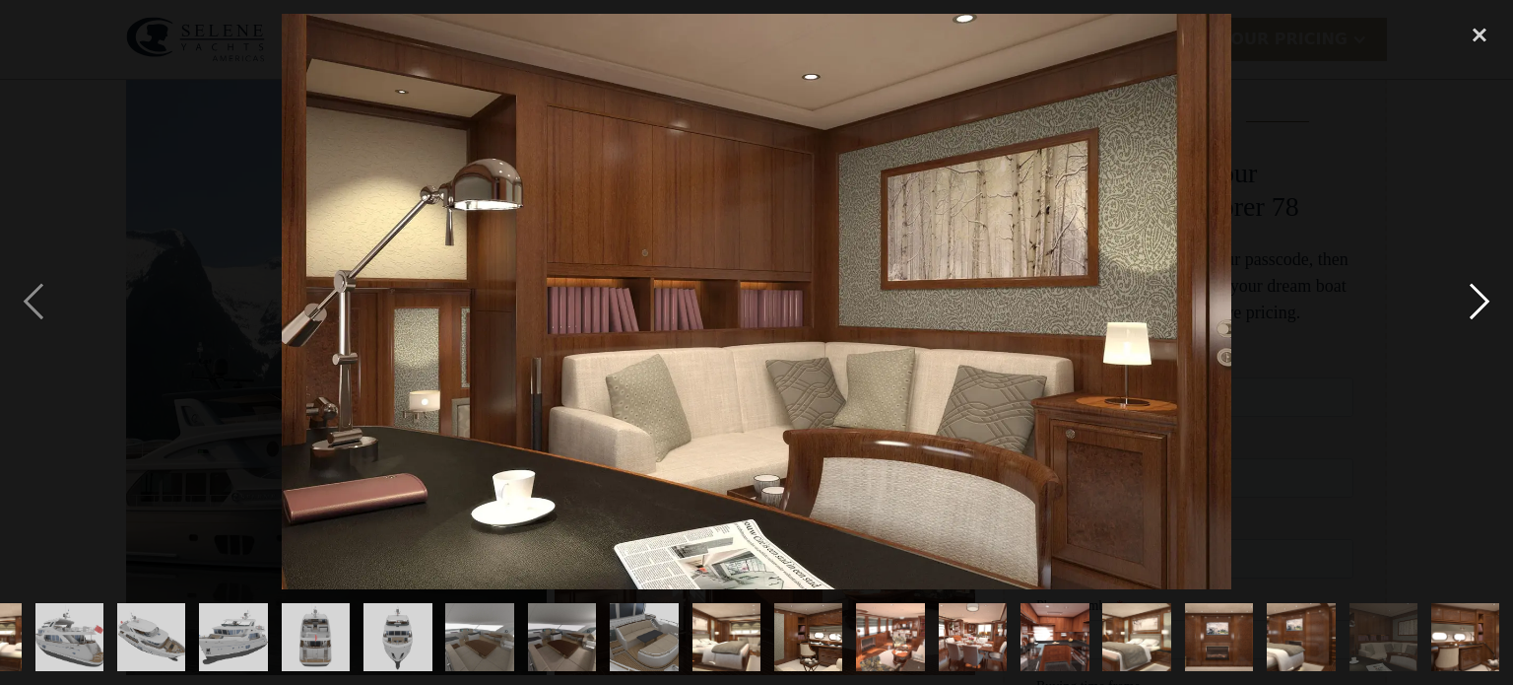
click at [1474, 300] on div "next image" at bounding box center [1479, 301] width 67 height 575
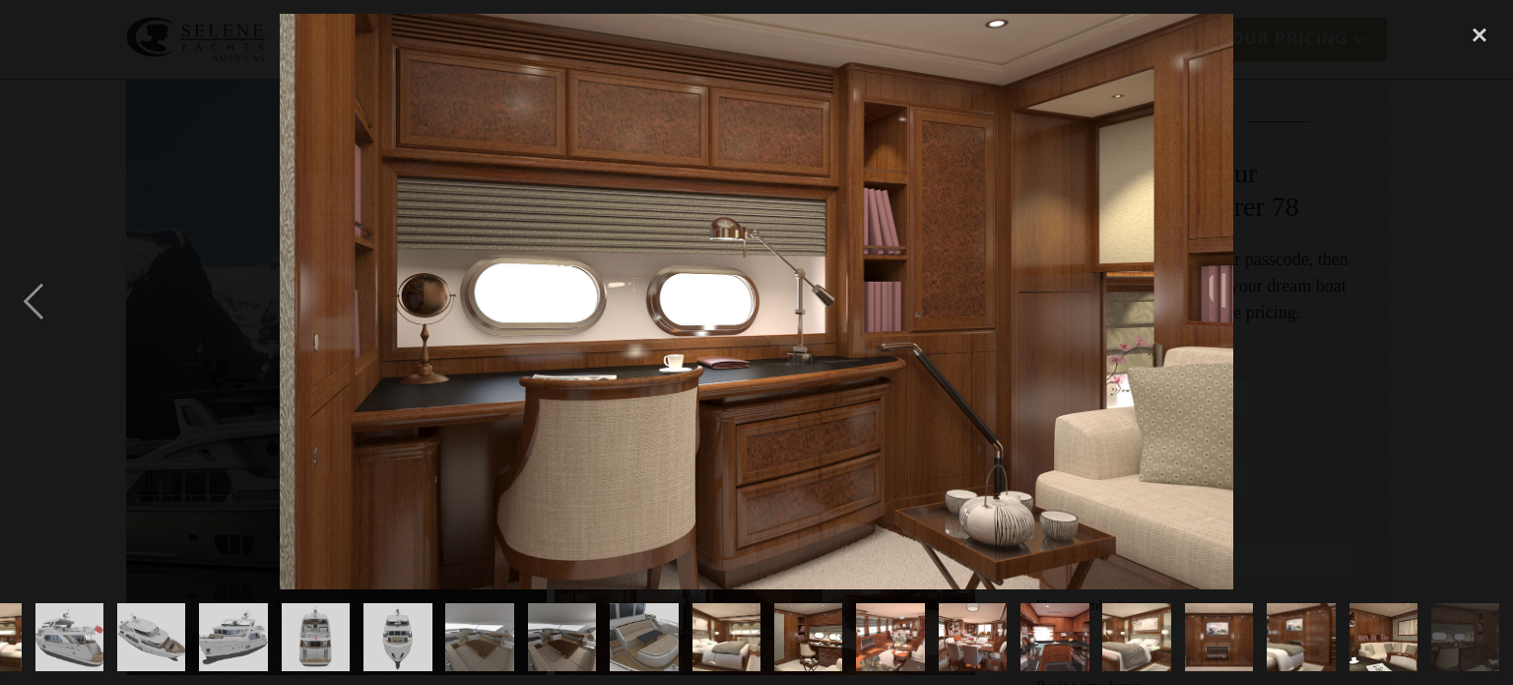
click at [1474, 300] on div "next image" at bounding box center [1479, 301] width 67 height 575
